Goal: Communication & Community: Answer question/provide support

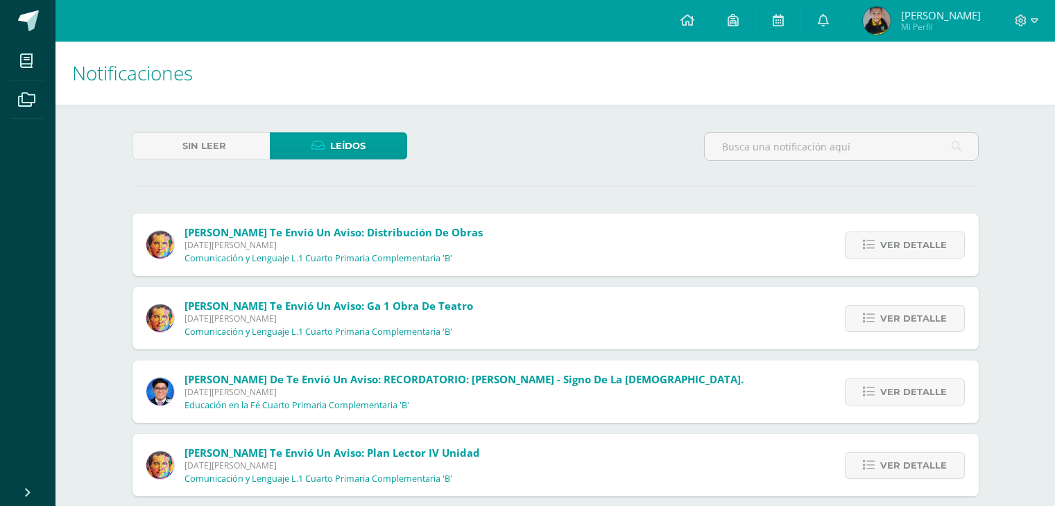
scroll to position [853, 0]
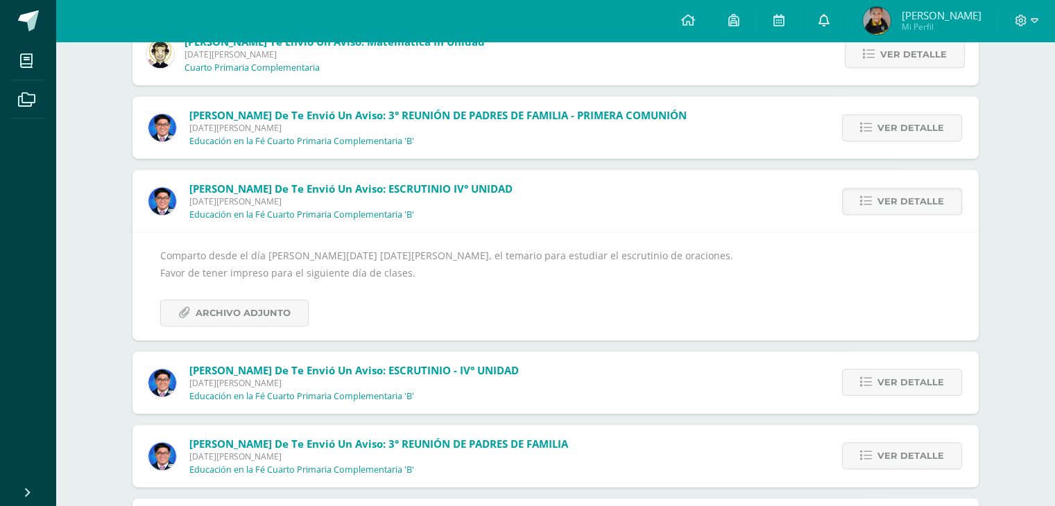
click at [811, 26] on link at bounding box center [823, 21] width 44 height 42
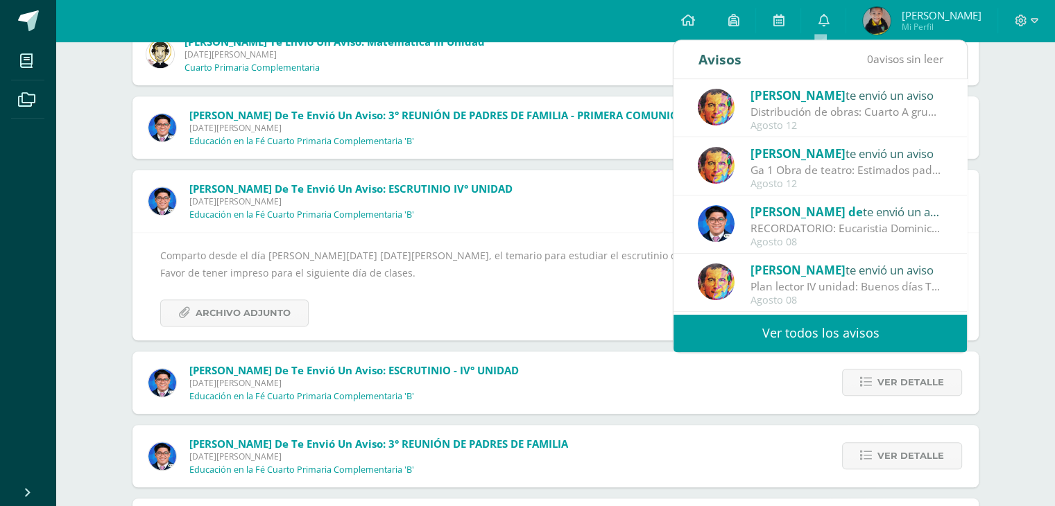
click at [812, 153] on span "[PERSON_NAME]" at bounding box center [798, 154] width 95 height 16
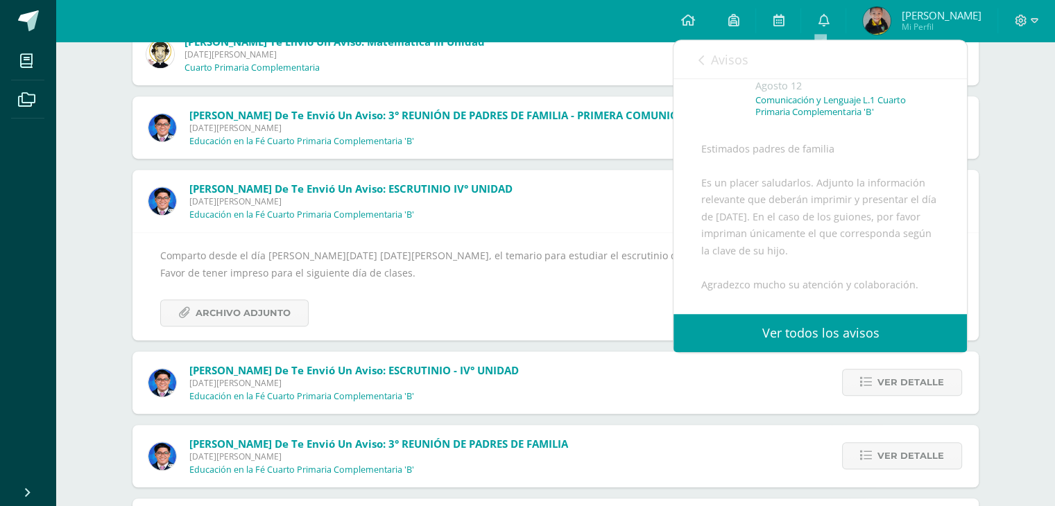
scroll to position [69, 0]
click at [710, 60] on link "Avisos" at bounding box center [723, 60] width 50 height 40
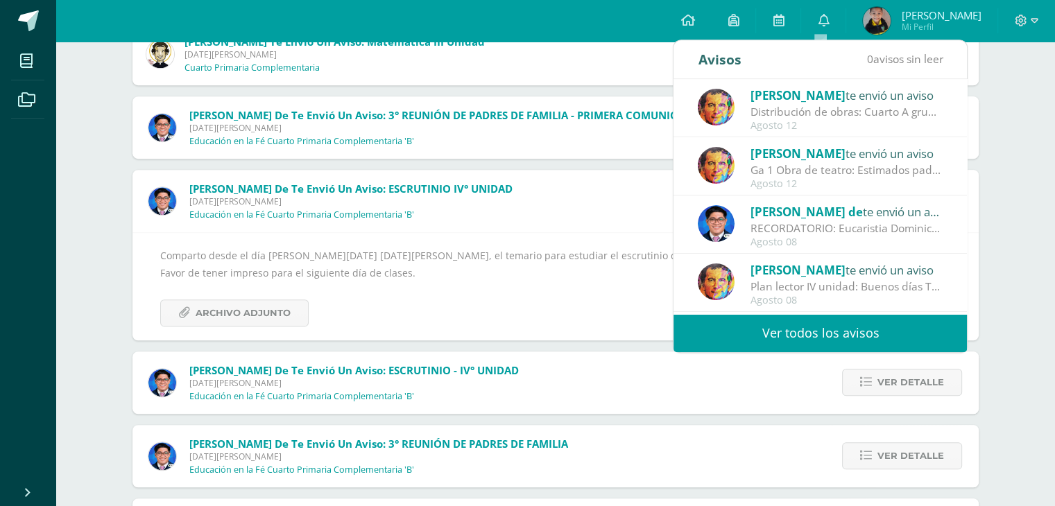
click at [771, 98] on span "[PERSON_NAME]" at bounding box center [798, 95] width 95 height 16
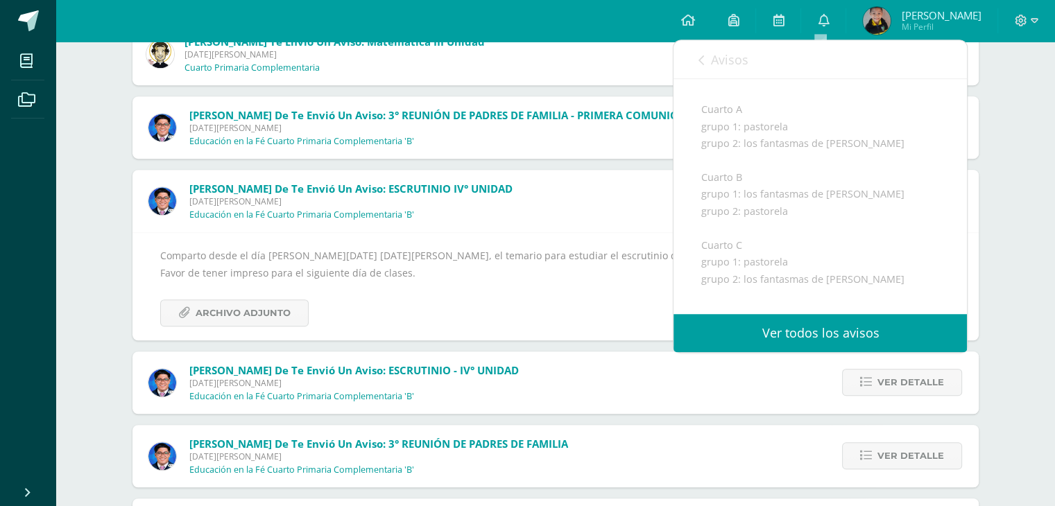
scroll to position [139, 0]
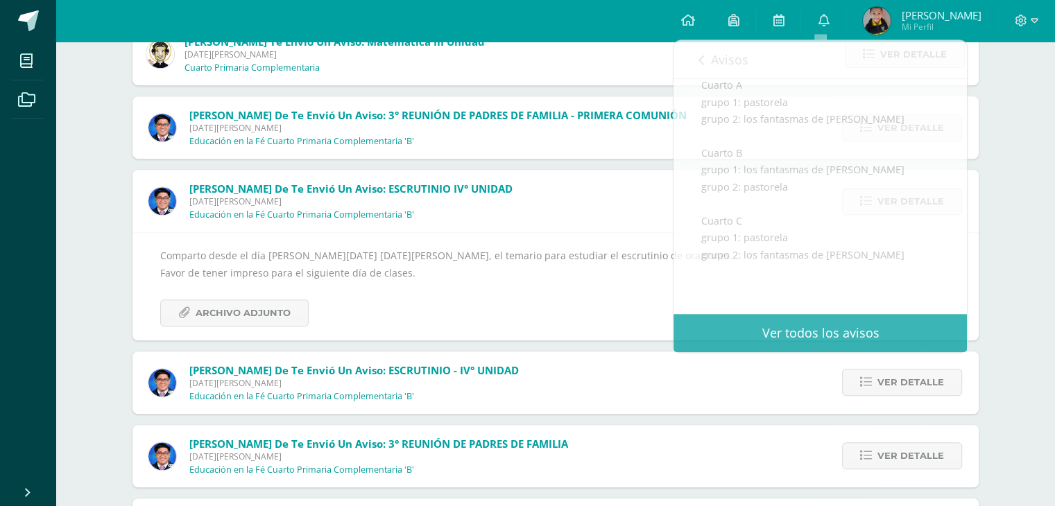
click at [1006, 178] on div "Notificaciones Sin leer Leídos Sibyl Hernández te envió un aviso: Distribución …" at bounding box center [556, 85] width 1000 height 1792
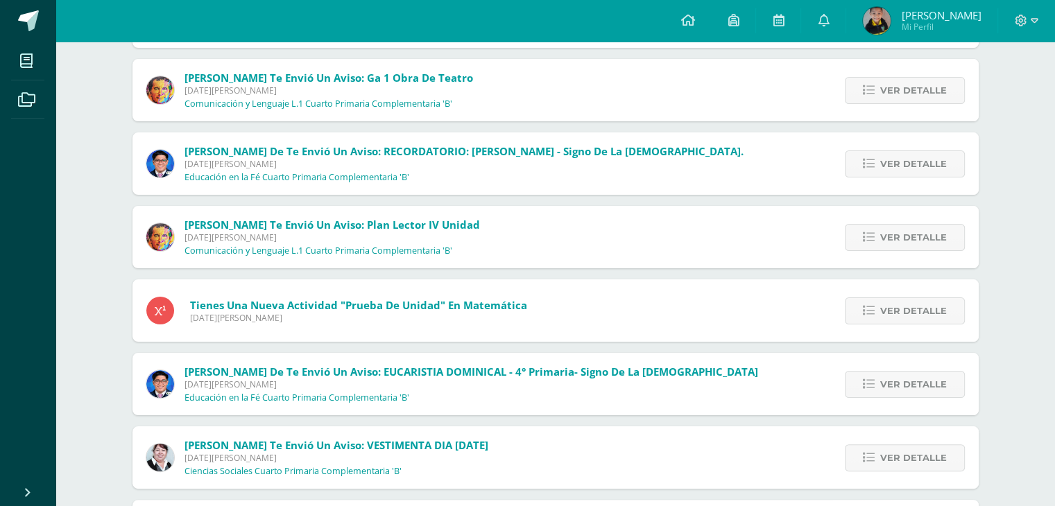
scroll to position [0, 0]
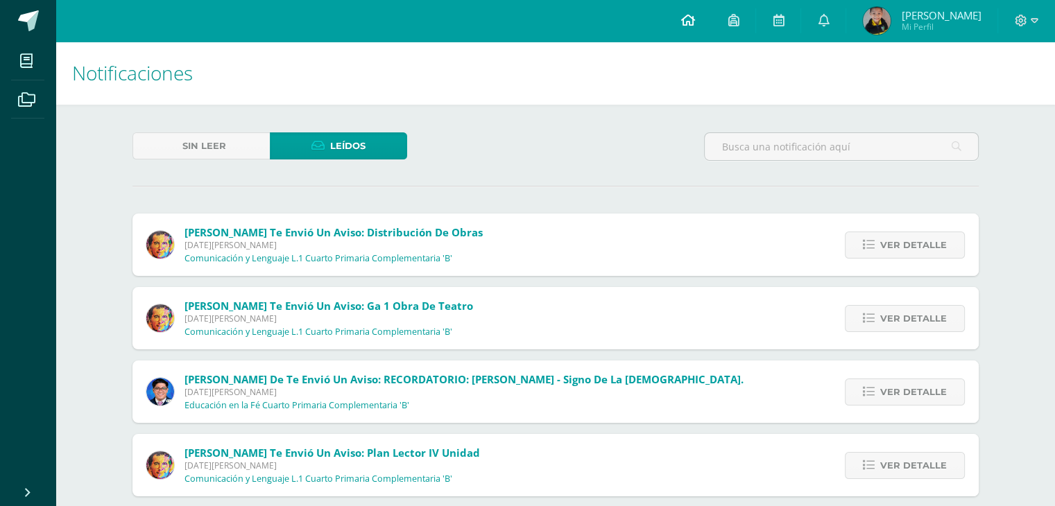
click at [692, 17] on link at bounding box center [687, 21] width 47 height 42
